Goal: Navigation & Orientation: Find specific page/section

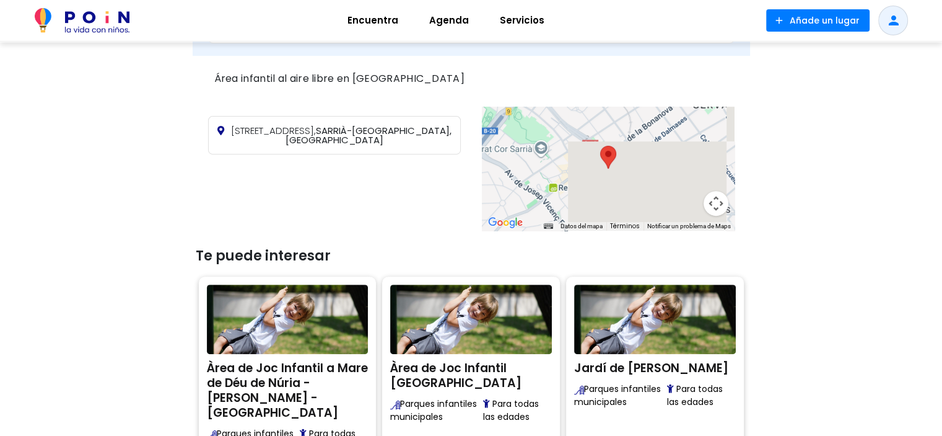
scroll to position [446, 0]
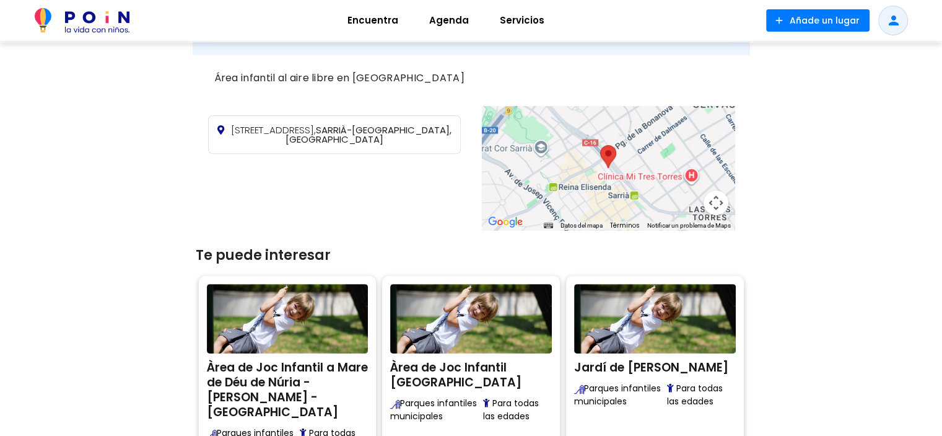
click at [588, 192] on div at bounding box center [608, 168] width 253 height 124
click at [718, 215] on button "Controles de visualización del mapa" at bounding box center [716, 202] width 25 height 25
click at [686, 215] on button "Reducir" at bounding box center [685, 202] width 25 height 25
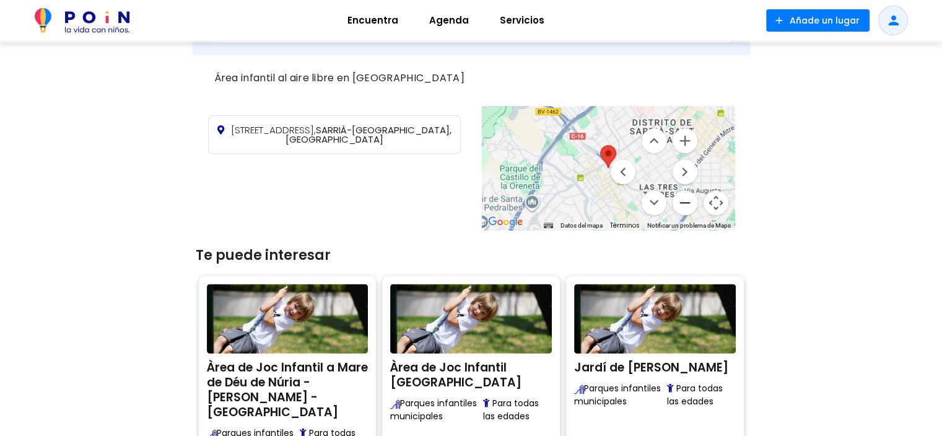
click at [686, 215] on button "Reducir" at bounding box center [685, 202] width 25 height 25
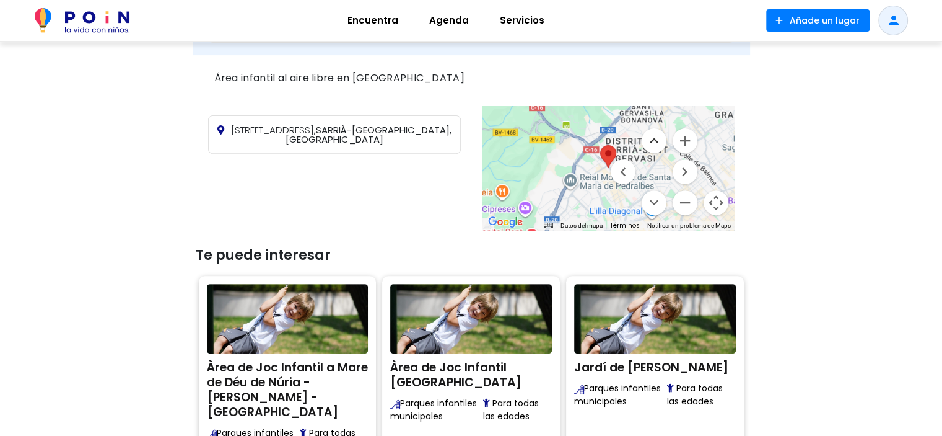
click at [657, 153] on button "Mover arriba" at bounding box center [654, 140] width 25 height 25
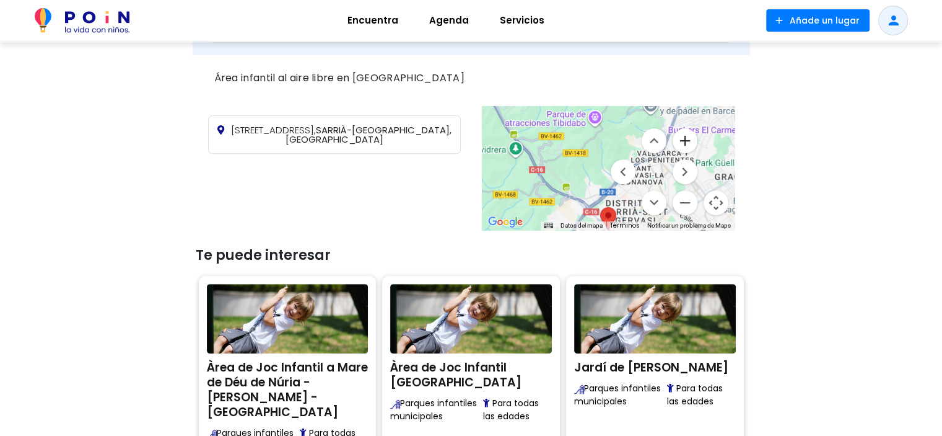
click at [685, 153] on button "Ampliar" at bounding box center [685, 140] width 25 height 25
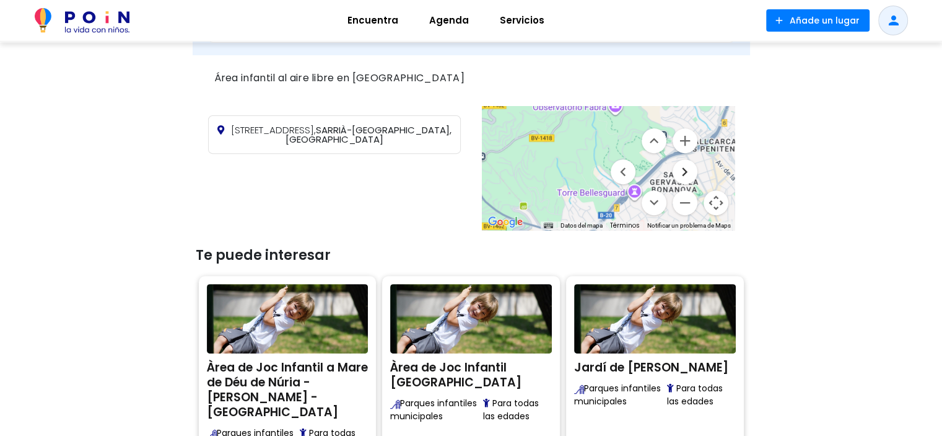
click at [682, 184] on button "Mover a la derecha" at bounding box center [685, 171] width 25 height 25
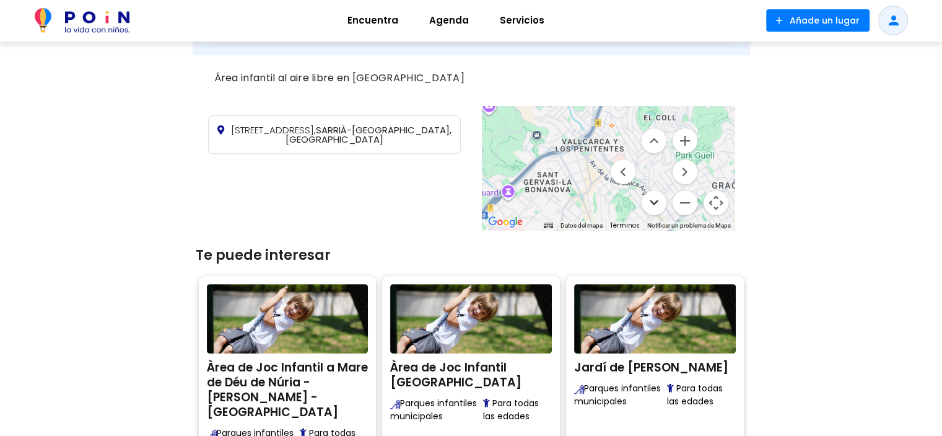
click at [652, 215] on button "Mover abajo" at bounding box center [654, 202] width 25 height 25
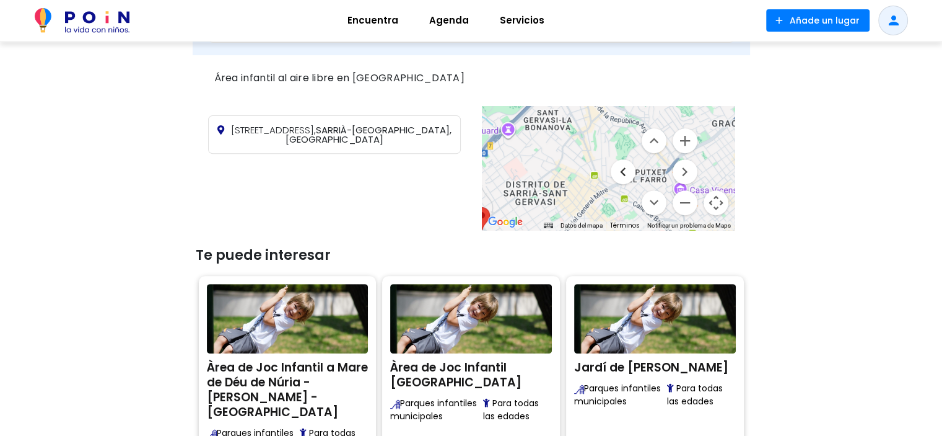
click at [623, 184] on button "Mover a la izquierda" at bounding box center [623, 171] width 25 height 25
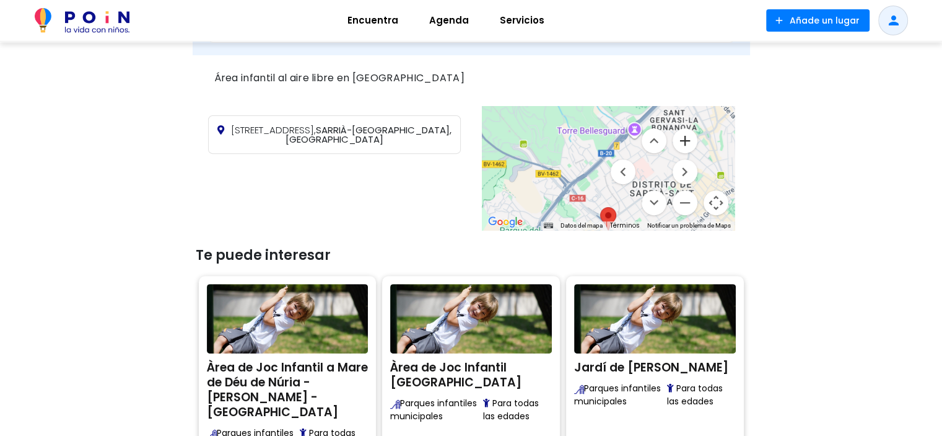
click at [685, 153] on button "Ampliar" at bounding box center [685, 140] width 25 height 25
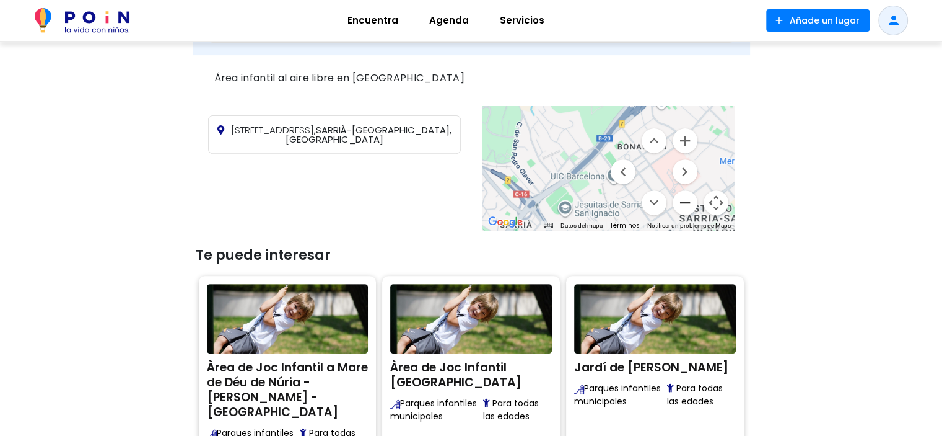
click at [682, 215] on button "Reducir" at bounding box center [685, 202] width 25 height 25
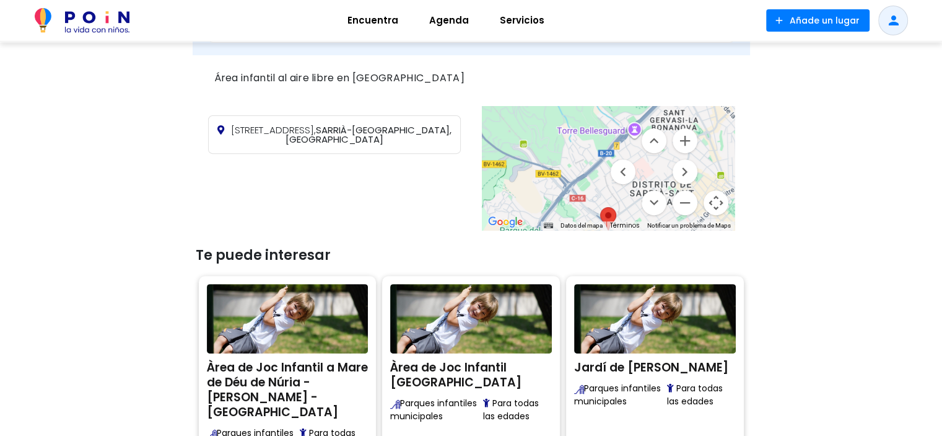
drag, startPoint x: 633, startPoint y: 216, endPoint x: 629, endPoint y: 175, distance: 41.7
click at [629, 175] on menu at bounding box center [654, 171] width 87 height 87
click at [689, 215] on button "Reducir" at bounding box center [685, 202] width 25 height 25
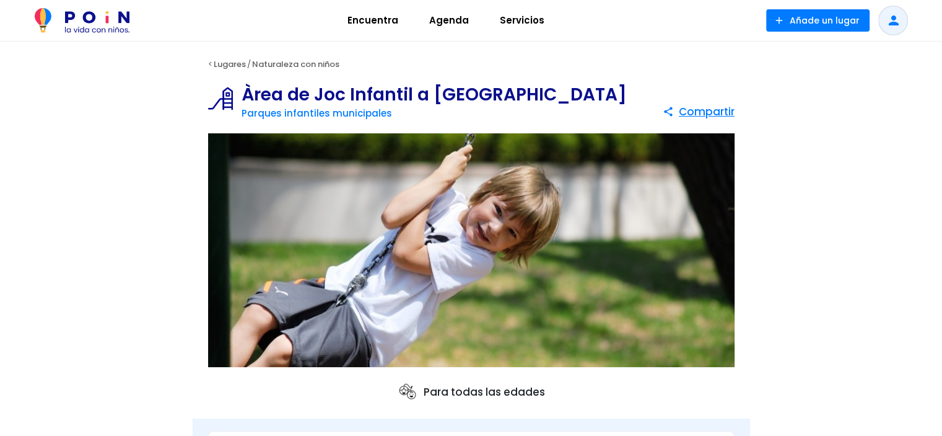
scroll to position [0, 0]
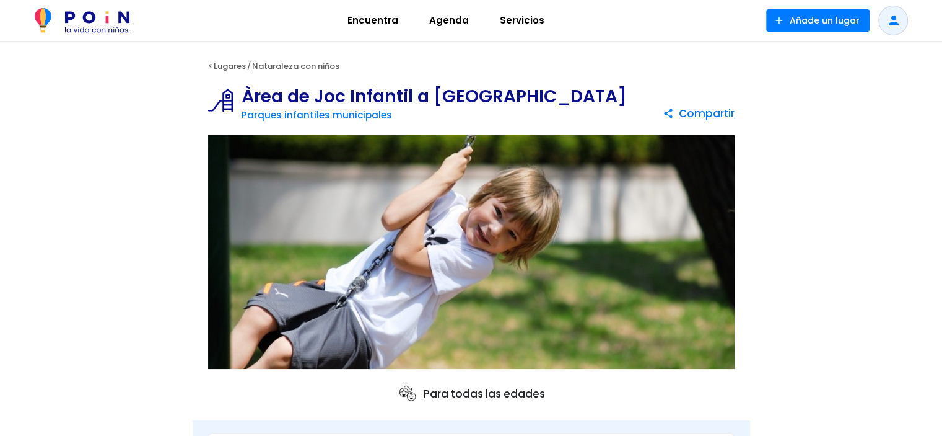
drag, startPoint x: 243, startPoint y: 90, endPoint x: 356, endPoint y: 113, distance: 115.8
click at [356, 105] on h1 "Àrea de Joc Infantil a Via Augusta - Passeig de la Bonanova" at bounding box center [434, 96] width 385 height 17
drag, startPoint x: 325, startPoint y: 97, endPoint x: 356, endPoint y: 34, distance: 70.7
